Goal: Transaction & Acquisition: Obtain resource

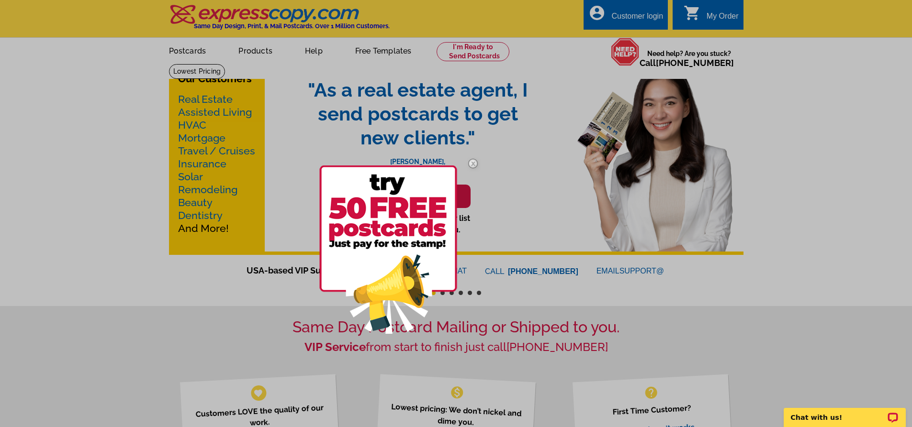
click at [469, 160] on img at bounding box center [473, 164] width 28 height 28
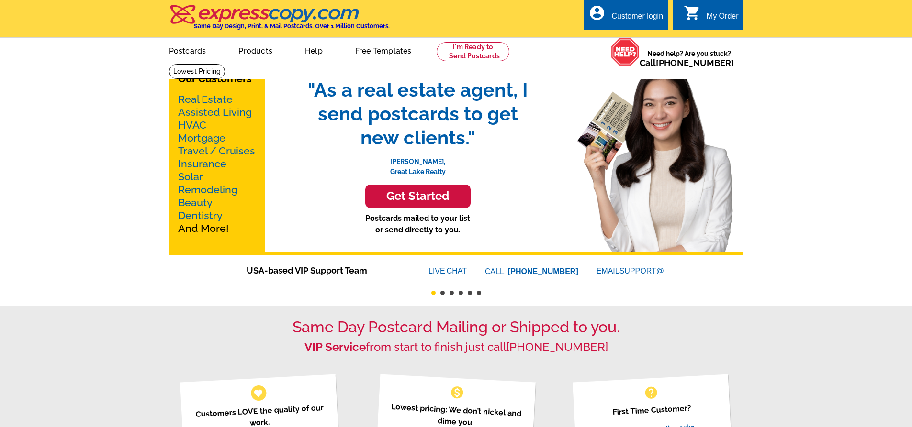
click at [200, 96] on link "Real Estate" at bounding box center [205, 99] width 55 height 12
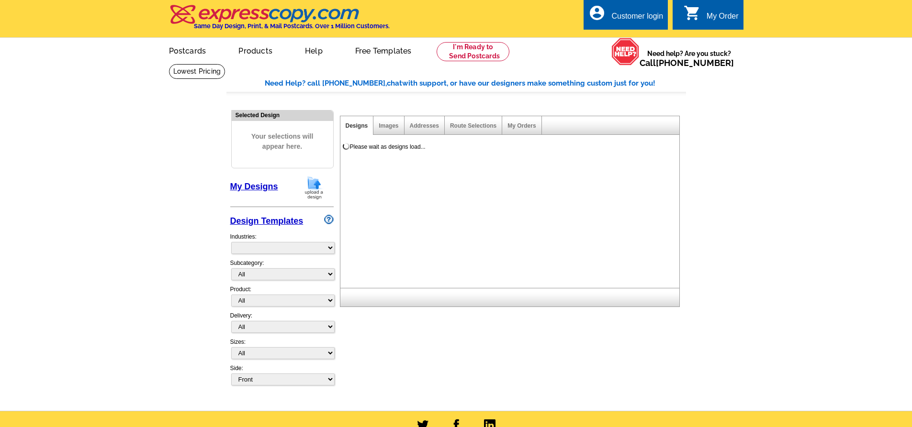
select select "785"
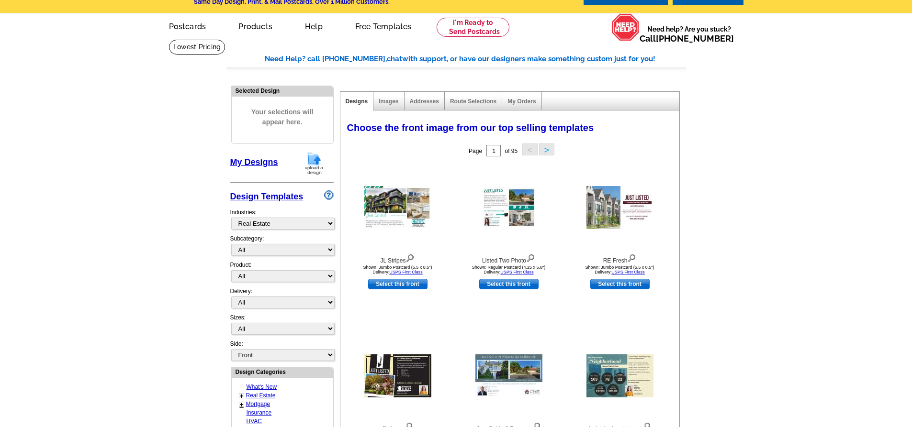
scroll to position [48, 0]
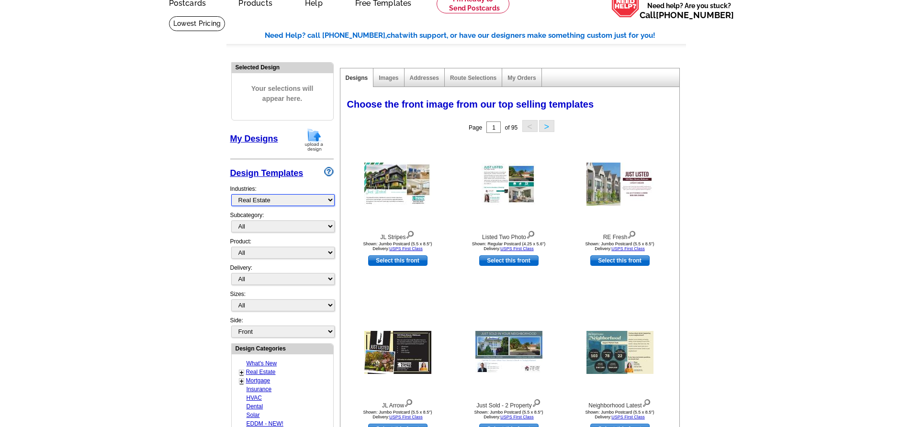
click at [269, 201] on select "What's New Real Estate Mortgage Insurance HVAC Dental Solar EDDM - NEW! Calenda…" at bounding box center [282, 200] width 103 height 12
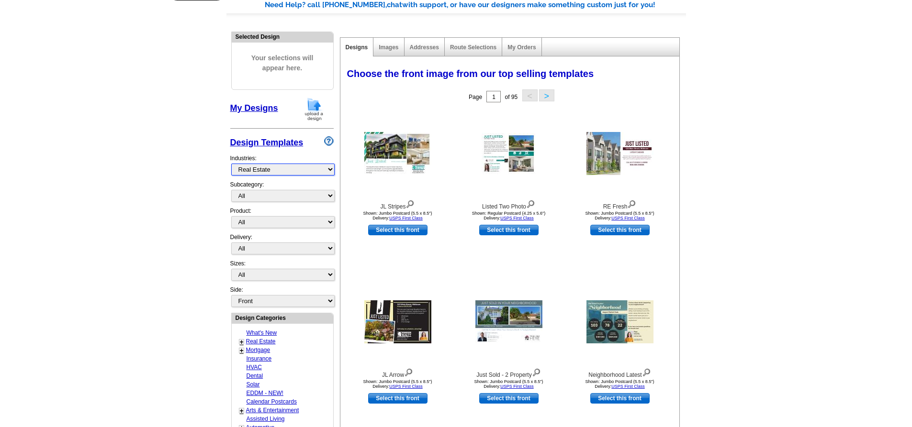
scroll to position [96, 0]
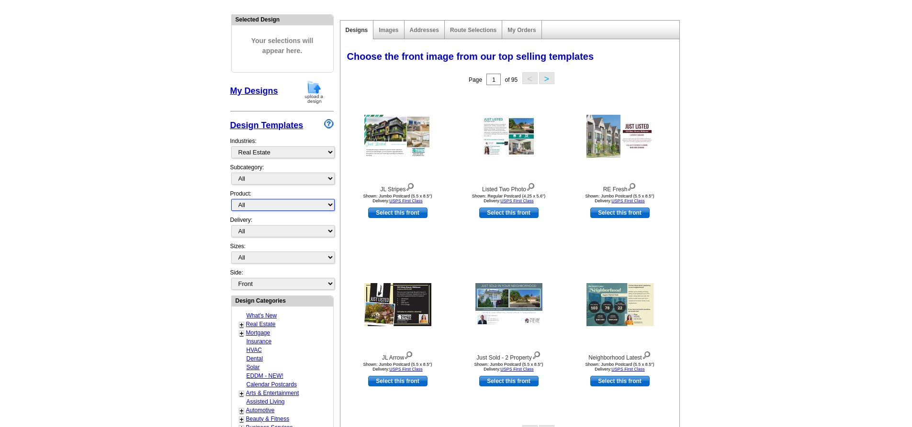
click at [253, 204] on select "All Postcards Letters and flyers Business Cards Door Hangers Greeting Cards" at bounding box center [282, 205] width 103 height 12
select select "1"
click at [231, 200] on select "All Postcards Letters and flyers Business Cards Door Hangers Greeting Cards" at bounding box center [282, 205] width 103 height 12
click at [404, 135] on img at bounding box center [397, 136] width 67 height 43
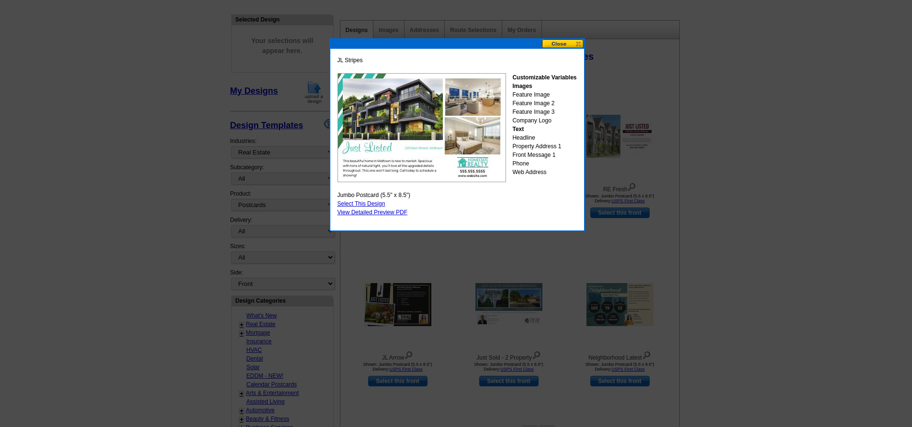
click at [568, 43] on button at bounding box center [563, 43] width 42 height 9
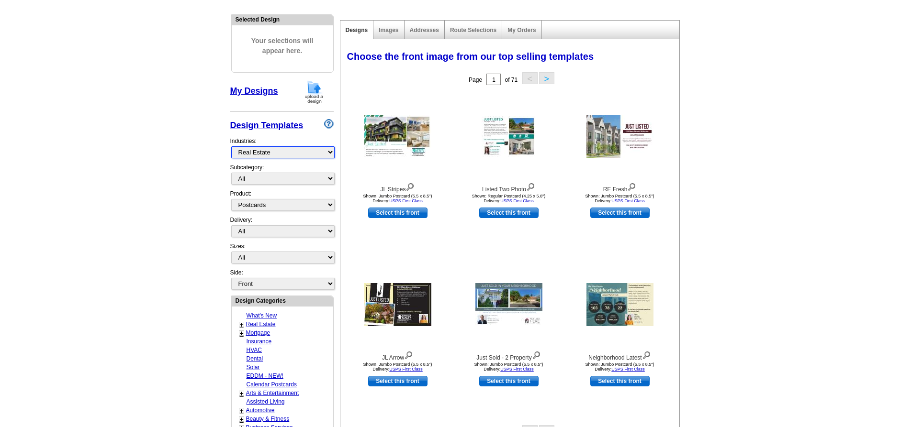
click at [278, 156] on select "What's New Real Estate Mortgage Insurance HVAC Dental Solar EDDM - NEW! Calenda…" at bounding box center [282, 152] width 103 height 12
select select "774"
click at [231, 147] on select "What's New Real Estate Mortgage Insurance HVAC Dental Solar EDDM - NEW! Calenda…" at bounding box center [282, 152] width 103 height 12
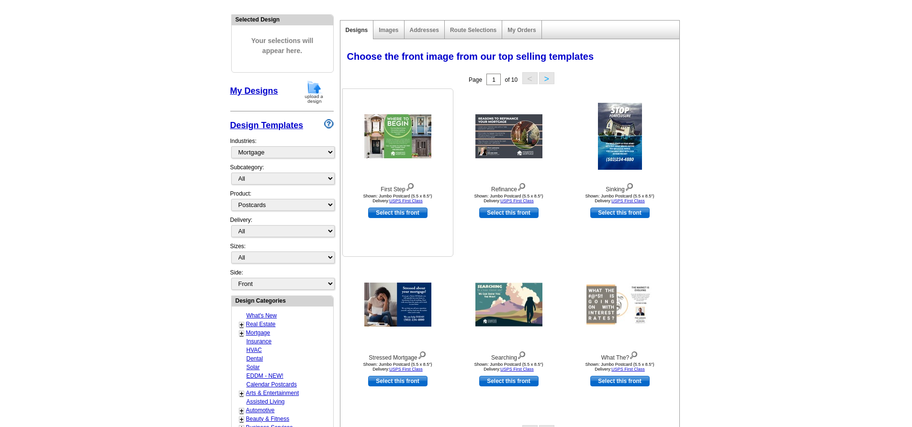
click at [411, 133] on img at bounding box center [397, 136] width 67 height 44
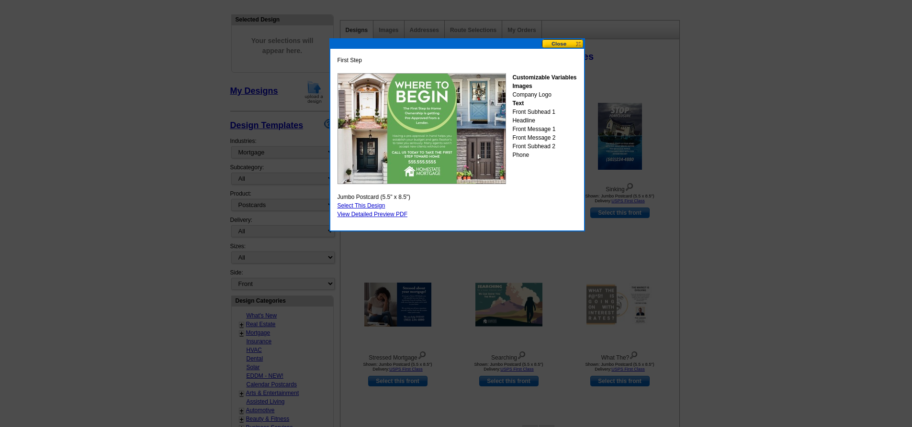
click at [569, 46] on button at bounding box center [563, 43] width 42 height 9
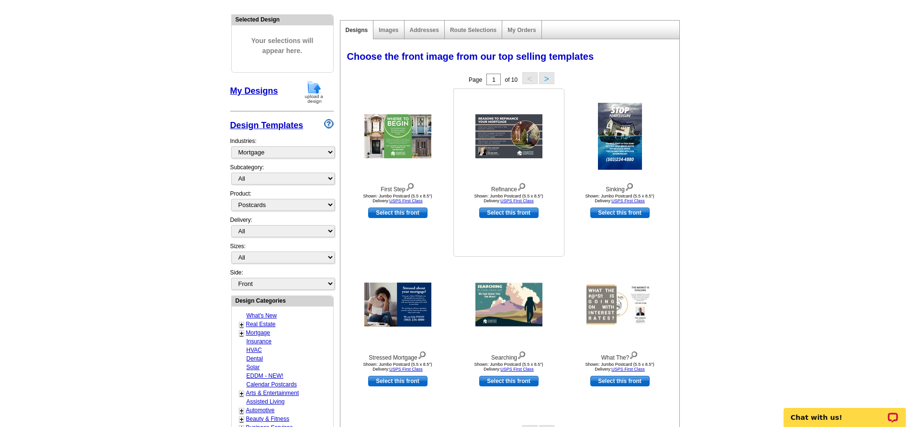
scroll to position [144, 0]
